Goal: Information Seeking & Learning: Find specific fact

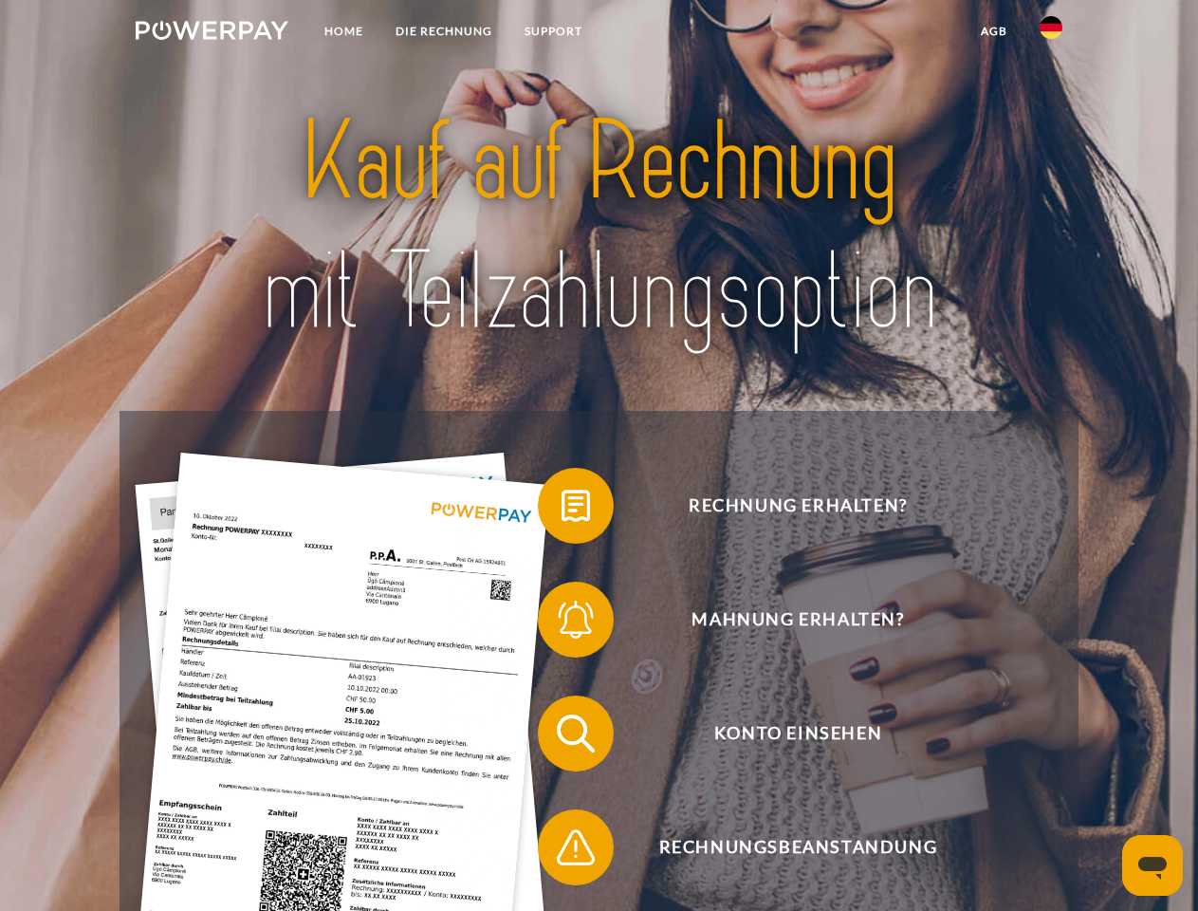
click at [212, 33] on img at bounding box center [212, 30] width 153 height 19
click at [1051, 33] on img at bounding box center [1051, 27] width 23 height 23
click at [993, 31] on link "agb" at bounding box center [994, 31] width 59 height 34
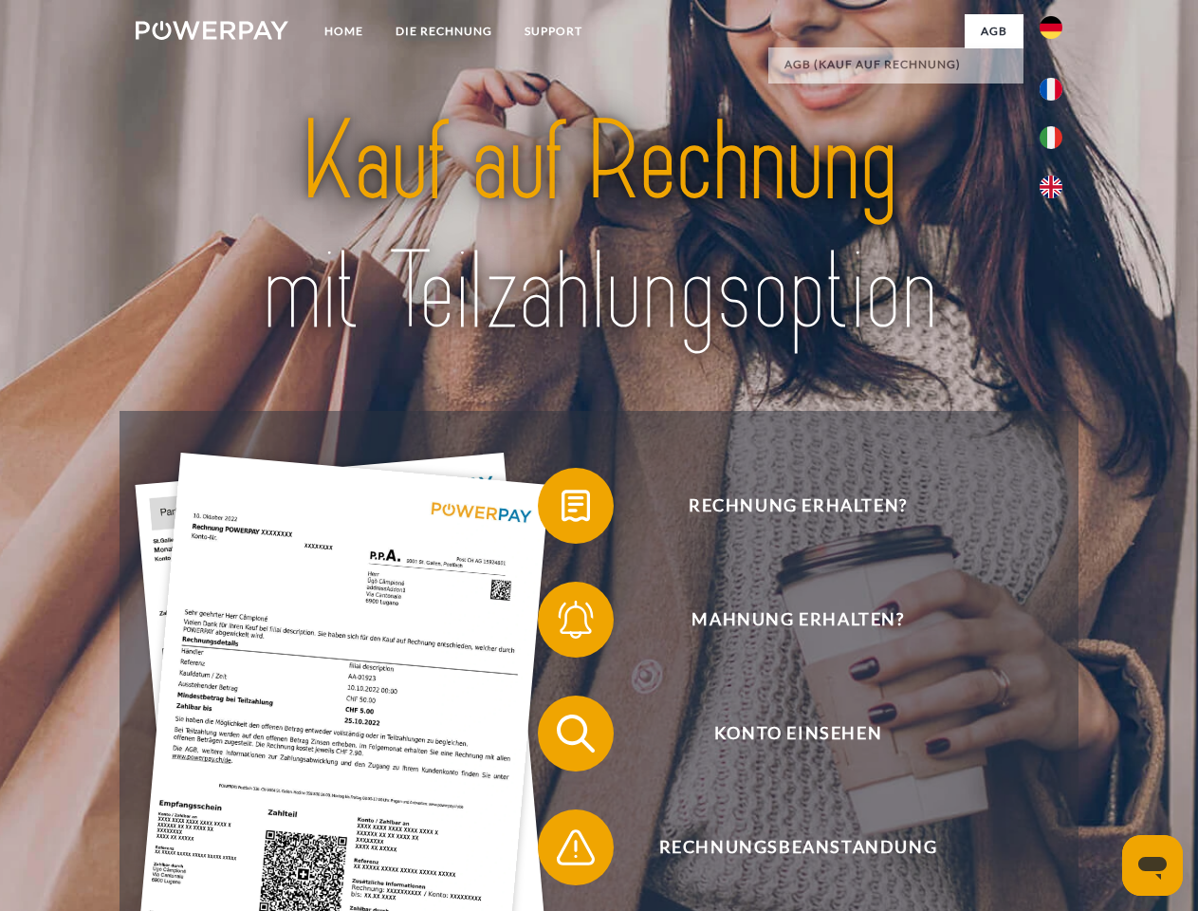
click at [562, 509] on span at bounding box center [547, 505] width 95 height 95
click at [562, 623] on span at bounding box center [547, 619] width 95 height 95
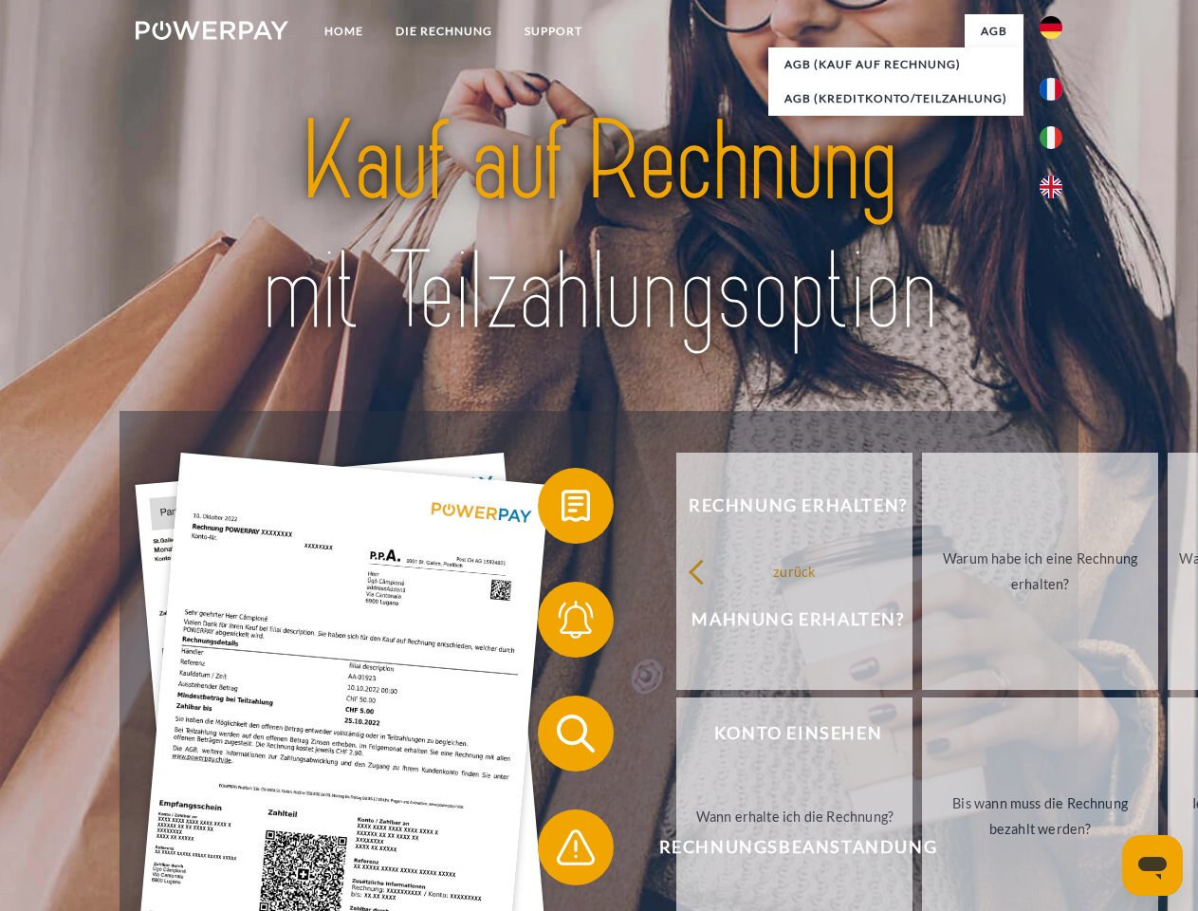
click at [922, 737] on link "Bis wann muss die Rechnung bezahlt werden?" at bounding box center [1040, 815] width 236 height 237
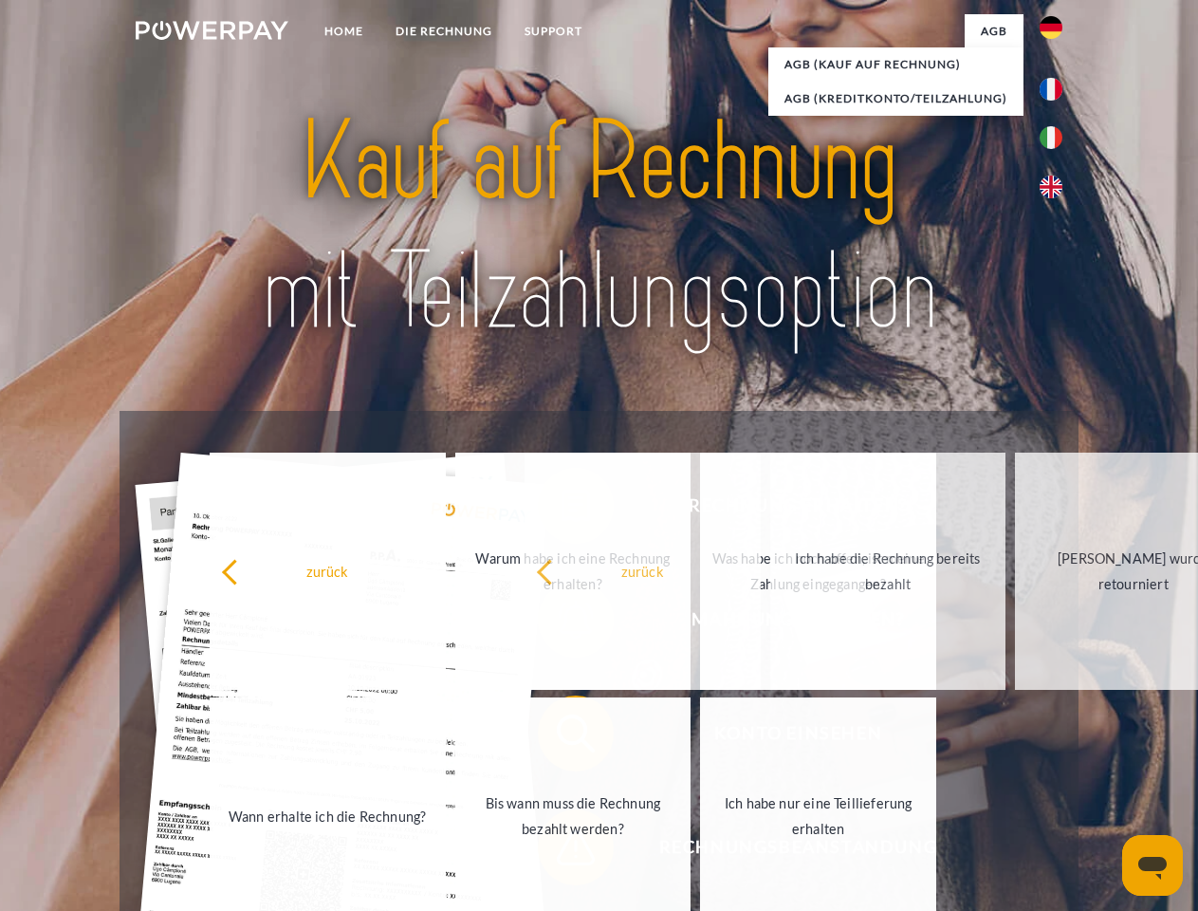
click at [562, 851] on span at bounding box center [547, 847] width 95 height 95
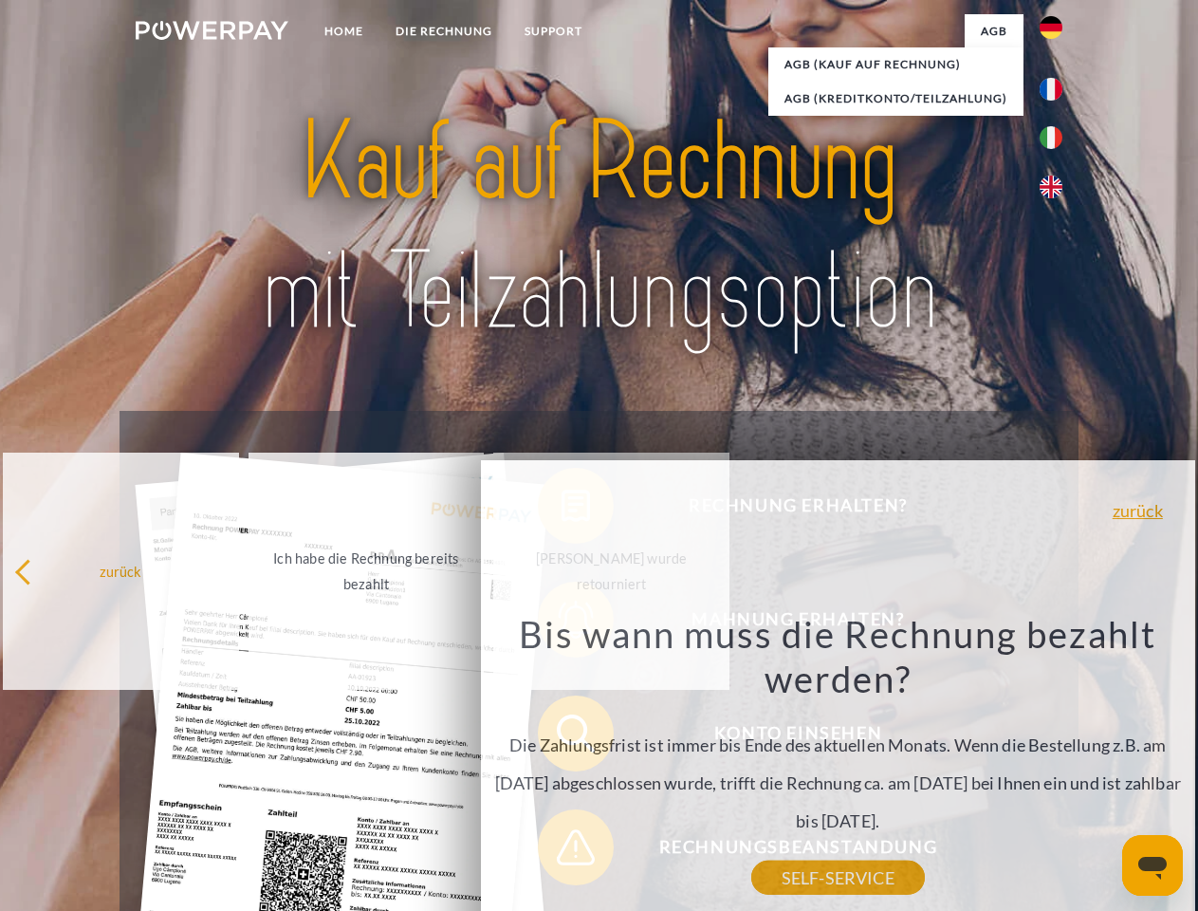
click at [1153, 865] on icon "Messaging-Fenster öffnen" at bounding box center [1152, 868] width 28 height 23
